Goal: Task Accomplishment & Management: Complete application form

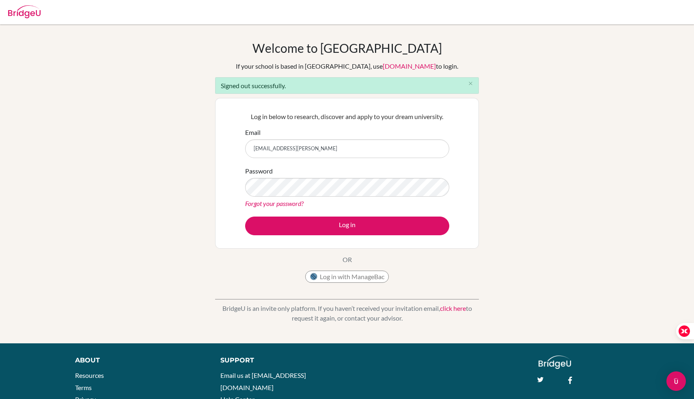
type input "[EMAIL_ADDRESS][DOMAIN_NAME]"
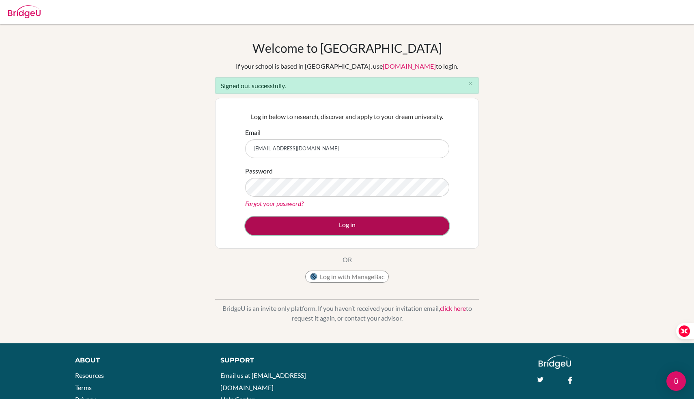
click at [413, 229] on button "Log in" at bounding box center [347, 225] width 204 height 19
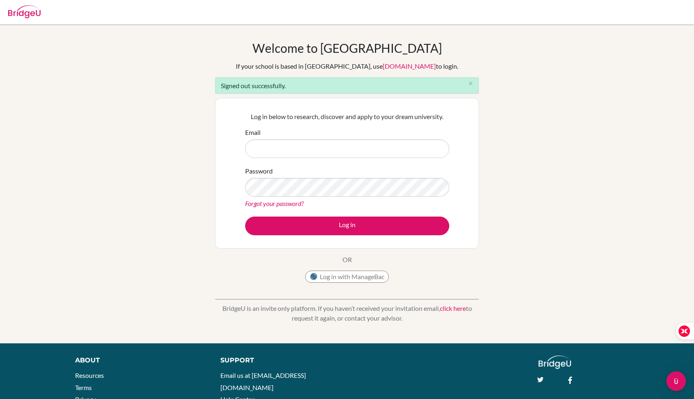
type input "[EMAIL_ADDRESS][DOMAIN_NAME]"
click at [413, 229] on button "Log in" at bounding box center [347, 225] width 204 height 19
